Goal: Find contact information: Obtain details needed to contact an individual or organization

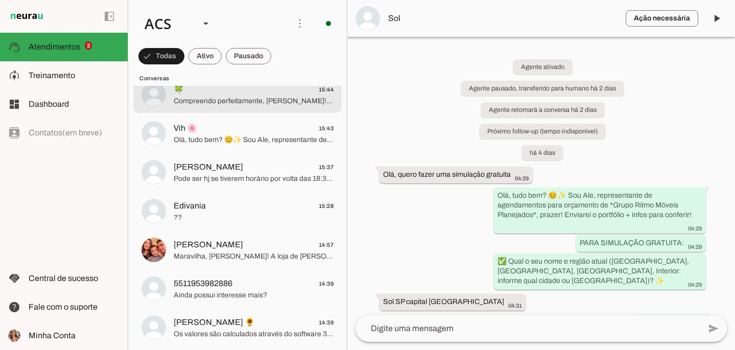
scroll to position [556, 0]
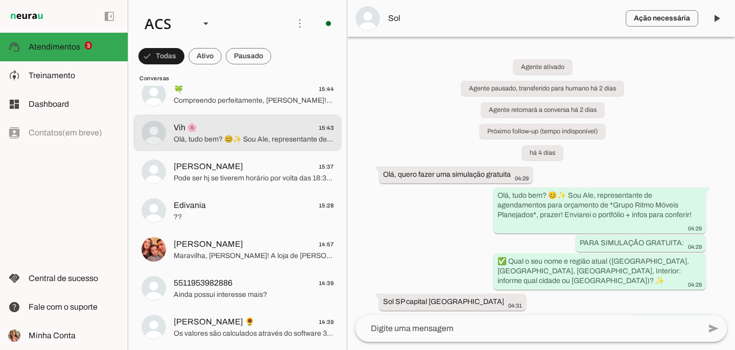
click at [220, 135] on span "Olá, tudo bem? 😊✨ Sou Ale, representante de agendamentos para orçamento de *Gru…" at bounding box center [254, 139] width 160 height 10
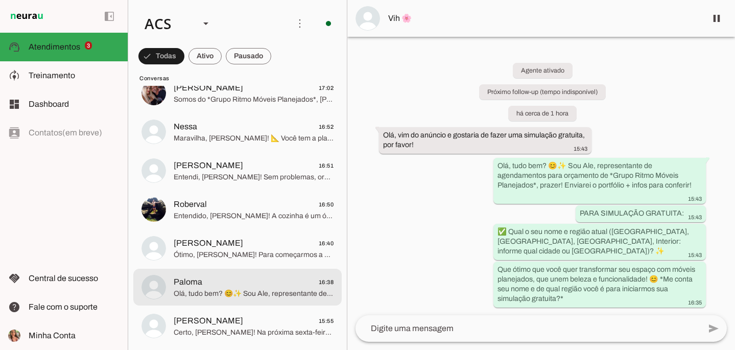
scroll to position [253, 0]
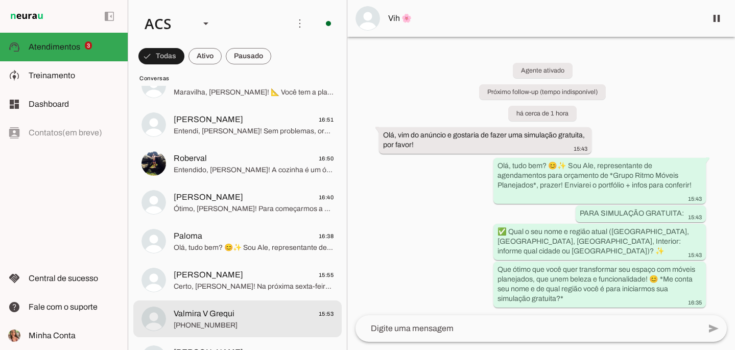
click at [246, 317] on span "Valmira V Grequi 15:53" at bounding box center [254, 314] width 160 height 13
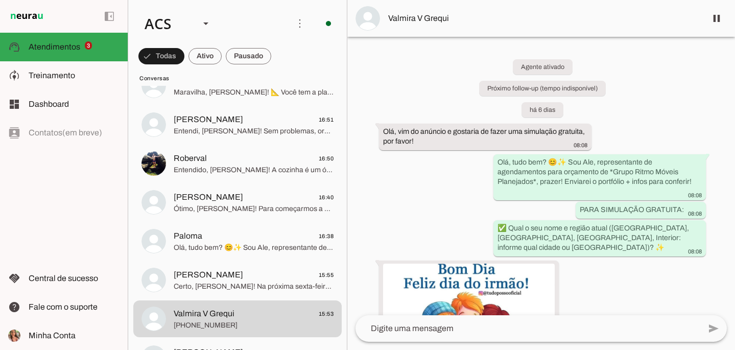
click at [447, 15] on span "Valmira V Grequi" at bounding box center [543, 18] width 310 height 12
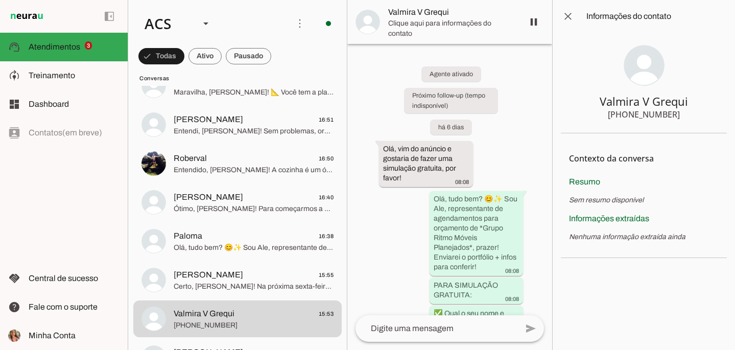
drag, startPoint x: 677, startPoint y: 114, endPoint x: 630, endPoint y: 116, distance: 47.0
click at [630, 116] on section "Valmira V Grequi [PHONE_NUMBER]" at bounding box center [644, 83] width 166 height 101
